Goal: Task Accomplishment & Management: Complete application form

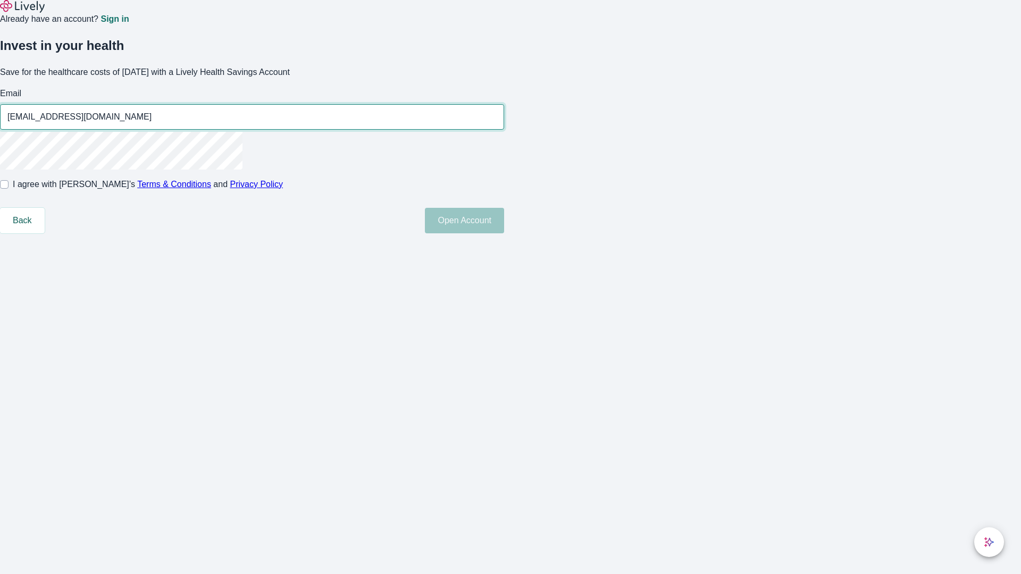
type input "[EMAIL_ADDRESS][DOMAIN_NAME]"
click at [9, 189] on input "I agree with Lively’s Terms & Conditions and Privacy Policy" at bounding box center [4, 184] width 9 height 9
checkbox input "true"
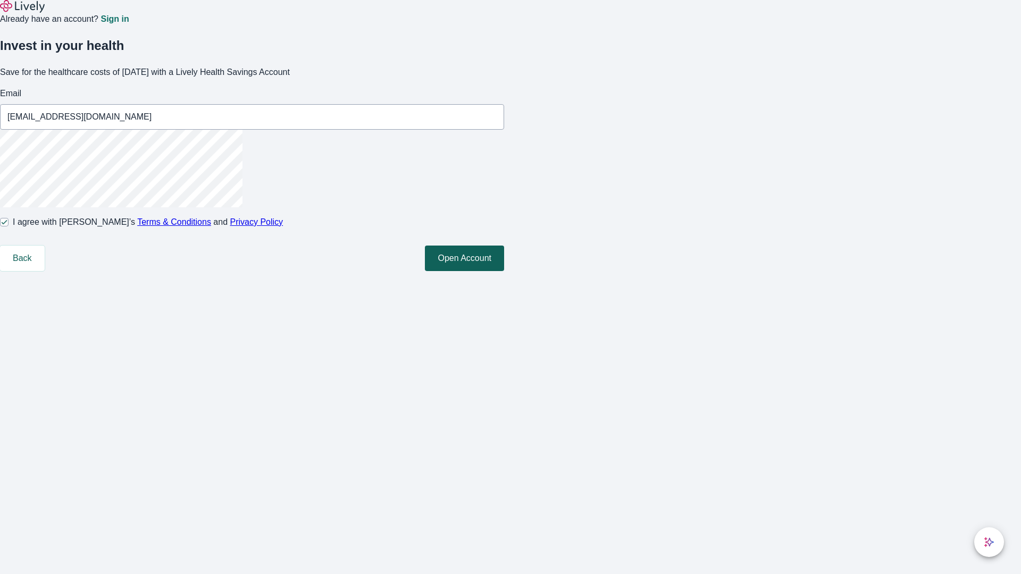
click at [504, 271] on button "Open Account" at bounding box center [464, 259] width 79 height 26
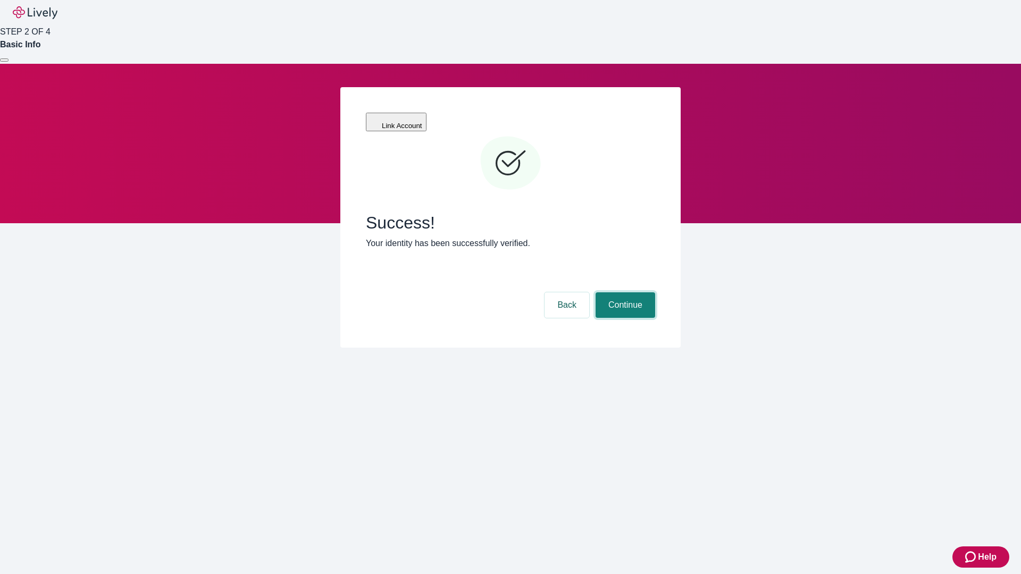
click at [624, 292] on button "Continue" at bounding box center [625, 305] width 60 height 26
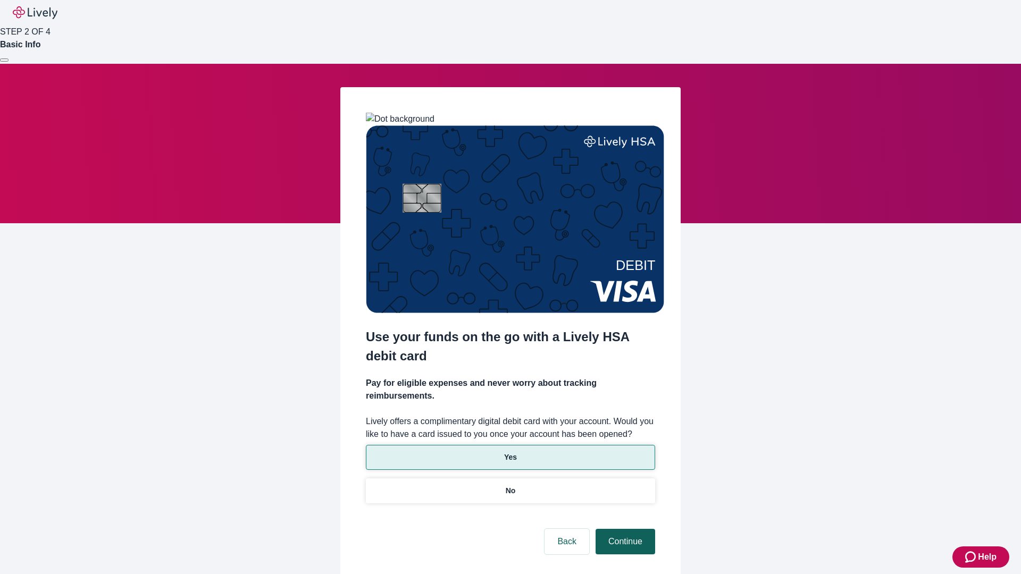
click at [510, 485] on p "No" at bounding box center [511, 490] width 10 height 11
click at [624, 529] on button "Continue" at bounding box center [625, 542] width 60 height 26
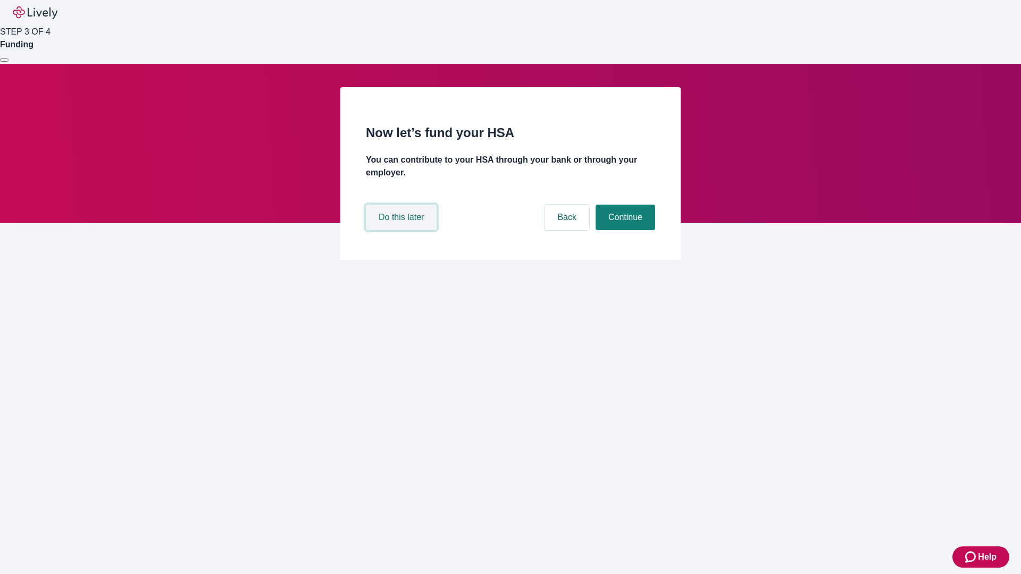
click at [402, 230] on button "Do this later" at bounding box center [401, 218] width 71 height 26
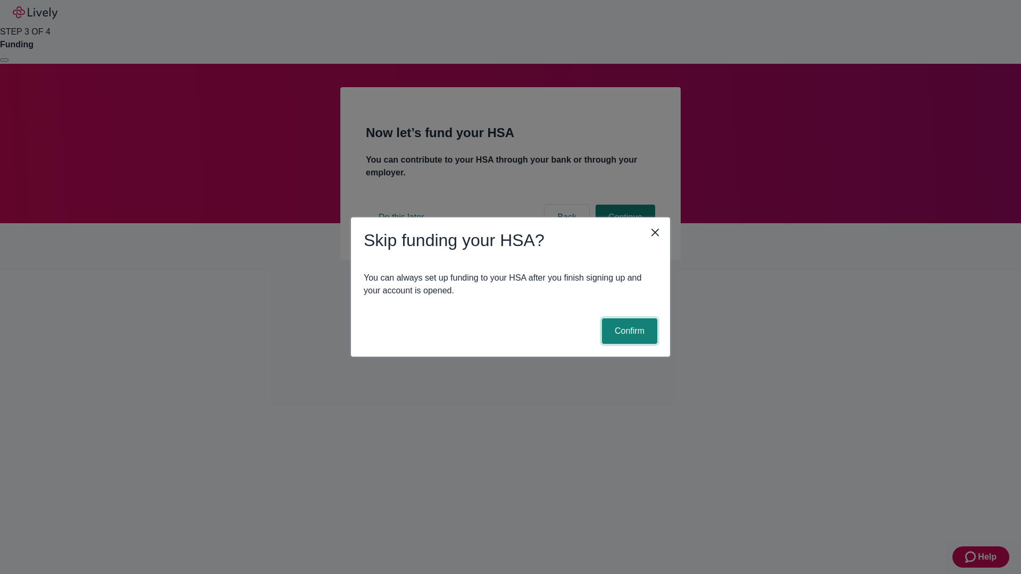
click at [628, 331] on button "Confirm" at bounding box center [629, 331] width 55 height 26
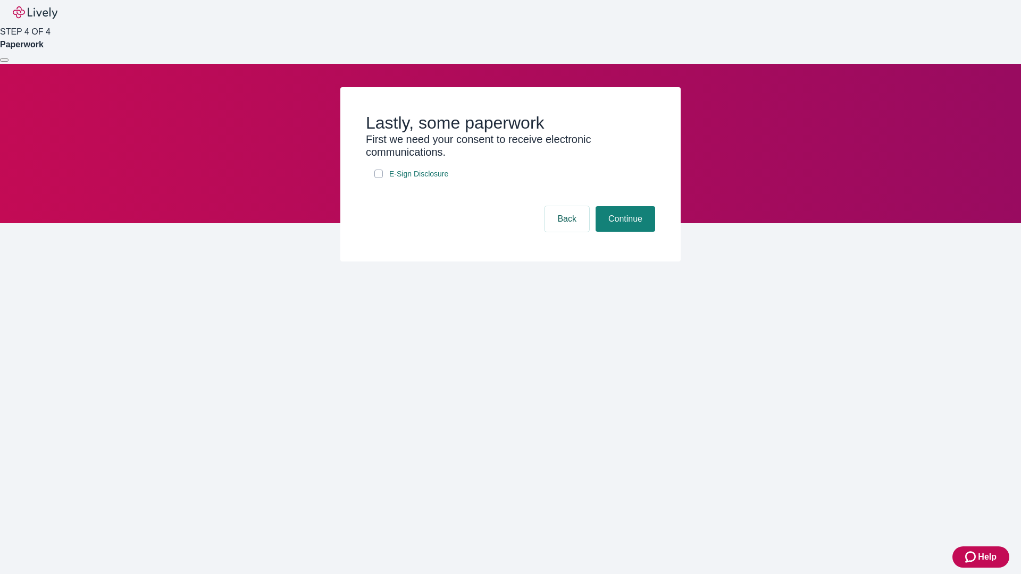
click at [379, 178] on input "E-Sign Disclosure" at bounding box center [378, 174] width 9 height 9
checkbox input "true"
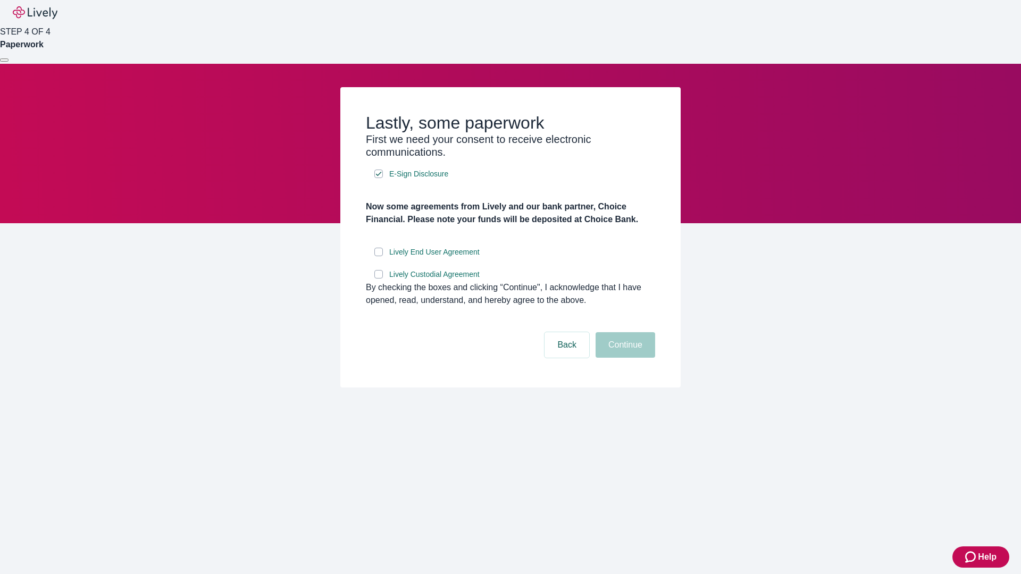
click at [379, 256] on input "Lively End User Agreement" at bounding box center [378, 252] width 9 height 9
checkbox input "true"
click at [379, 279] on input "Lively Custodial Agreement" at bounding box center [378, 274] width 9 height 9
checkbox input "true"
click at [624, 358] on button "Continue" at bounding box center [625, 345] width 60 height 26
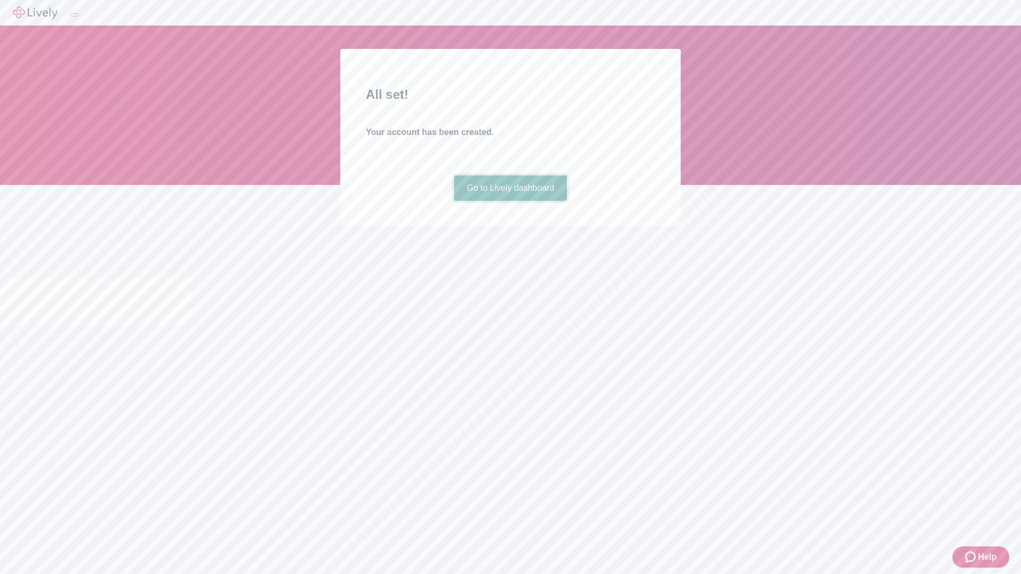
click at [510, 201] on link "Go to Lively dashboard" at bounding box center [510, 188] width 113 height 26
